Goal: Information Seeking & Learning: Compare options

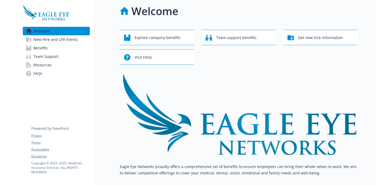
scroll to position [4, 0]
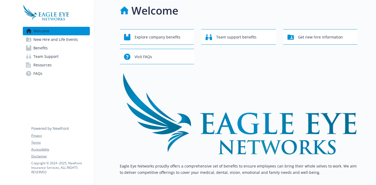
click at [66, 41] on span "New Hire and Life Events" at bounding box center [55, 39] width 44 height 8
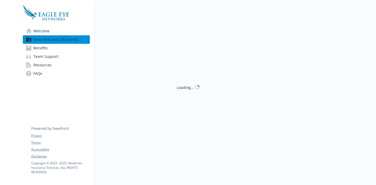
scroll to position [0, 0]
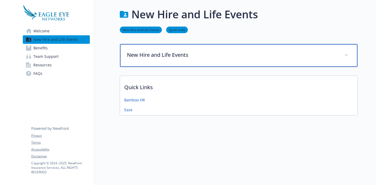
click at [336, 55] on p "New Hire and Life Events" at bounding box center [232, 55] width 211 height 8
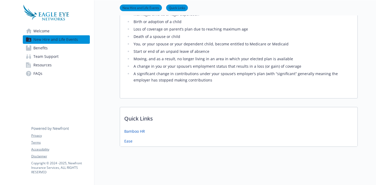
scroll to position [0, 0]
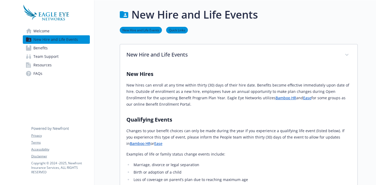
click at [44, 50] on span "Benefits" at bounding box center [40, 48] width 14 height 8
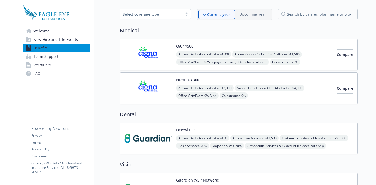
scroll to position [20, 0]
click at [336, 52] on button "Compare" at bounding box center [344, 54] width 16 height 11
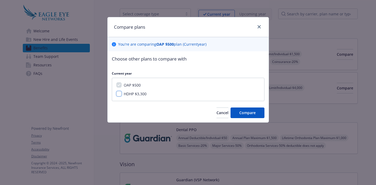
click at [118, 94] on input "HDHP $3,300" at bounding box center [118, 93] width 5 height 5
checkbox input "true"
click at [236, 110] on button "Compare" at bounding box center [247, 112] width 34 height 11
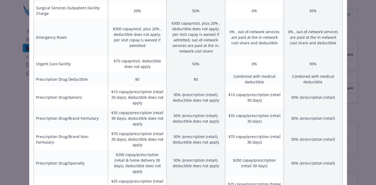
scroll to position [227, 0]
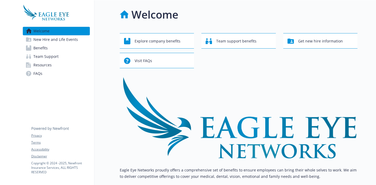
click at [41, 50] on span "Benefits" at bounding box center [40, 48] width 14 height 8
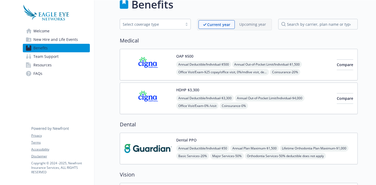
scroll to position [10, 0]
click at [337, 65] on span "Compare" at bounding box center [344, 64] width 16 height 5
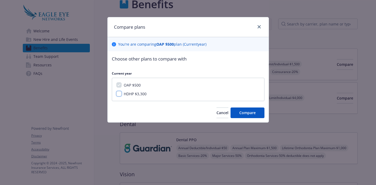
click at [119, 93] on input "HDHP $3,300" at bounding box center [118, 93] width 5 height 5
checkbox input "true"
click at [237, 110] on button "Compare" at bounding box center [247, 112] width 34 height 11
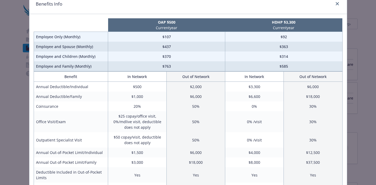
scroll to position [28, 0]
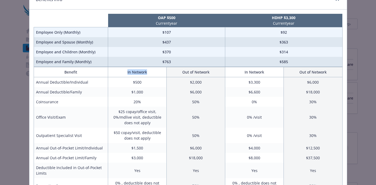
drag, startPoint x: 127, startPoint y: 72, endPoint x: 156, endPoint y: 74, distance: 28.7
click at [156, 74] on th "In Network" at bounding box center [137, 72] width 59 height 10
drag, startPoint x: 183, startPoint y: 73, endPoint x: 212, endPoint y: 73, distance: 28.9
click at [212, 73] on th "Out of Network" at bounding box center [196, 72] width 59 height 10
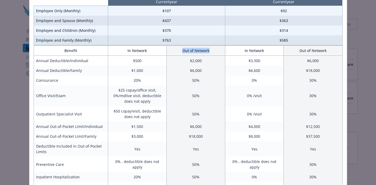
scroll to position [51, 0]
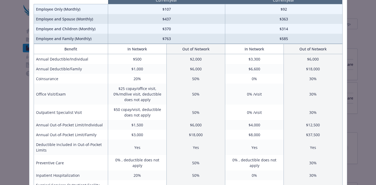
click at [145, 59] on td "$500" at bounding box center [137, 59] width 59 height 10
click at [186, 59] on td "$2,000" at bounding box center [196, 59] width 59 height 10
click at [146, 67] on td "$1,000" at bounding box center [137, 69] width 59 height 10
click at [182, 74] on td "50%" at bounding box center [196, 79] width 59 height 10
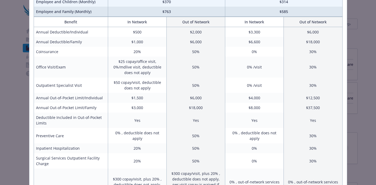
scroll to position [76, 0]
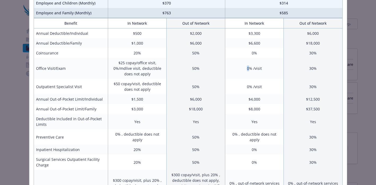
click at [248, 69] on td "0% /visit" at bounding box center [254, 68] width 59 height 21
click at [248, 68] on td "0% /visit" at bounding box center [254, 68] width 59 height 21
drag, startPoint x: 122, startPoint y: 63, endPoint x: 126, endPoint y: 64, distance: 4.0
click at [126, 64] on td "$25 copay/office visit, 0%/mdlive visit, deductible does not apply" at bounding box center [137, 68] width 59 height 21
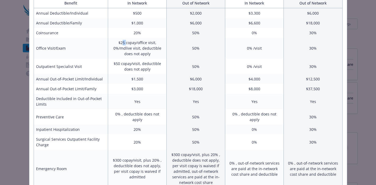
scroll to position [97, 0]
click at [117, 61] on td "$50 copay/visit, deductible does not apply" at bounding box center [137, 65] width 59 height 15
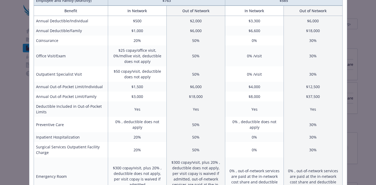
scroll to position [88, 0]
click at [249, 56] on td "0% /visit" at bounding box center [254, 56] width 59 height 21
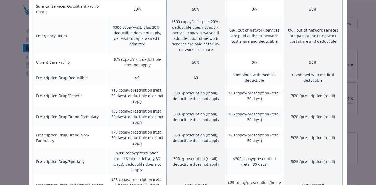
scroll to position [323, 0]
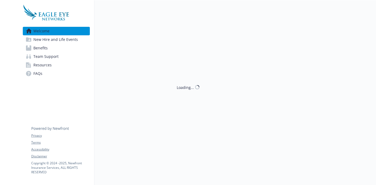
scroll to position [10, 0]
